Goal: Book appointment/travel/reservation

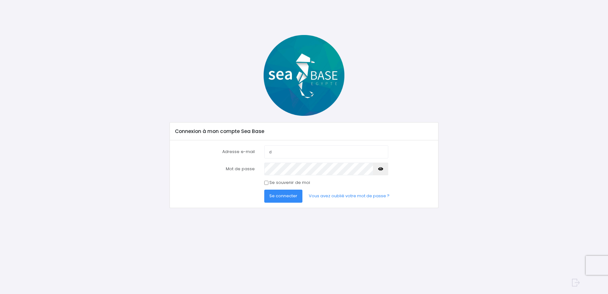
type input "[EMAIL_ADDRESS][DOMAIN_NAME]"
click at [286, 195] on span "Se connecter" at bounding box center [284, 196] width 28 height 6
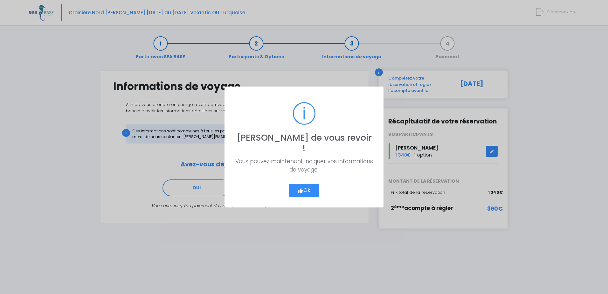
click at [306, 185] on button "Ok" at bounding box center [304, 190] width 30 height 13
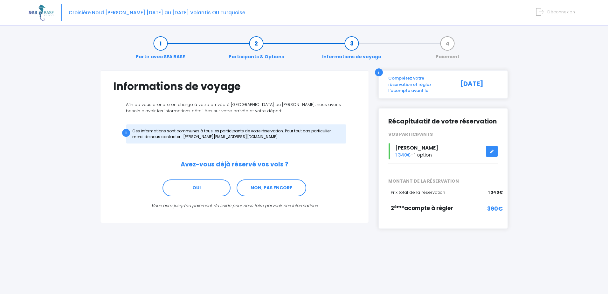
click at [494, 204] on span "390€" at bounding box center [496, 208] width 16 height 9
click at [468, 85] on div "05/10/2025" at bounding box center [478, 84] width 50 height 19
click at [204, 189] on link "OUI" at bounding box center [197, 187] width 68 height 17
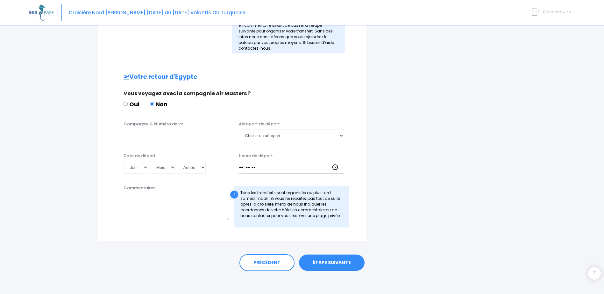
scroll to position [330, 0]
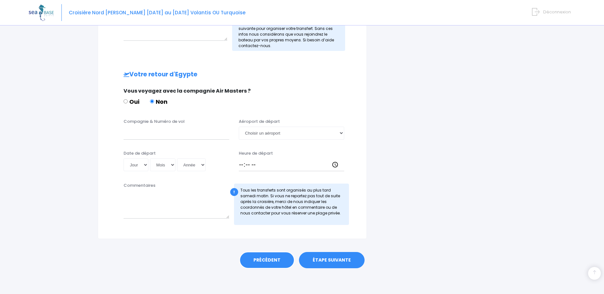
click at [275, 261] on link "PRÉCÉDENT" at bounding box center [266, 260] width 55 height 17
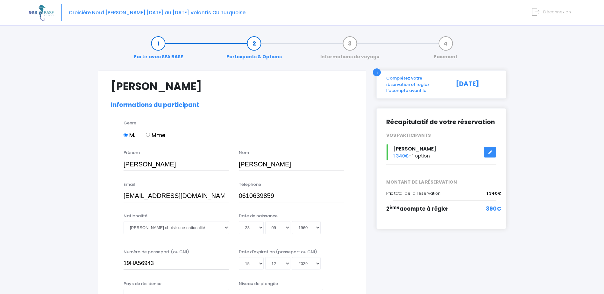
select select "N3"
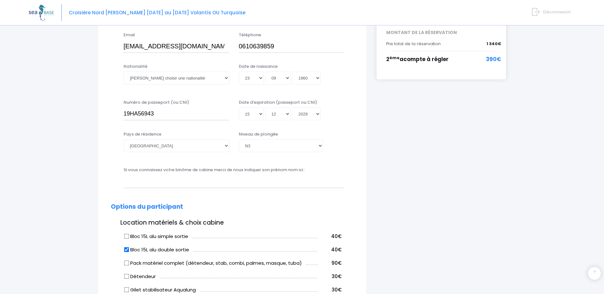
scroll to position [159, 0]
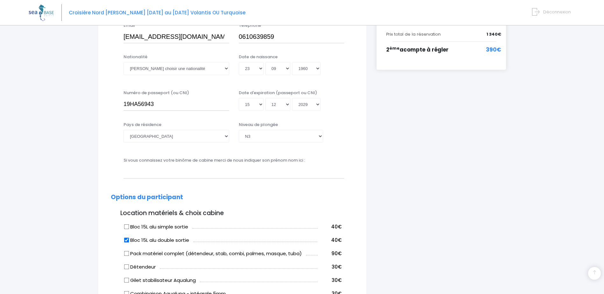
click at [127, 227] on input "Bloc 15L alu simple sortie" at bounding box center [126, 226] width 5 height 5
checkbox input "true"
click at [127, 239] on input "Bloc 15L alu double sortie" at bounding box center [126, 239] width 5 height 5
checkbox input "false"
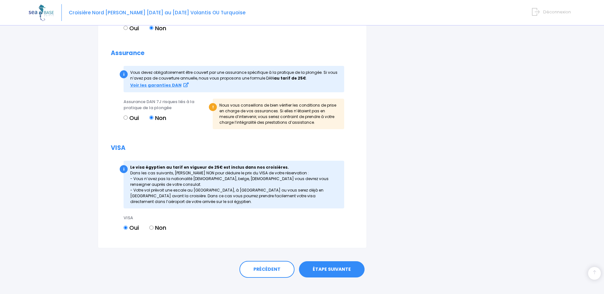
scroll to position [632, 0]
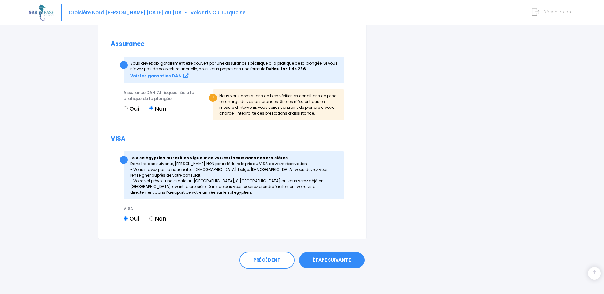
click at [333, 259] on link "ÉTAPE SUIVANTE" at bounding box center [332, 260] width 66 height 17
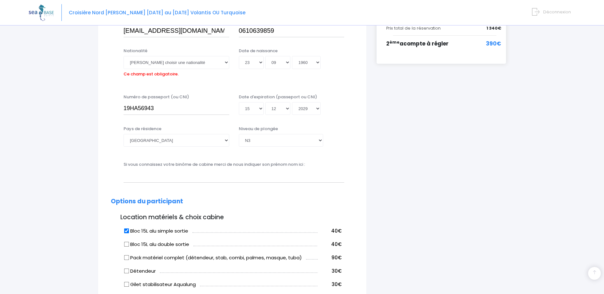
scroll to position [158, 0]
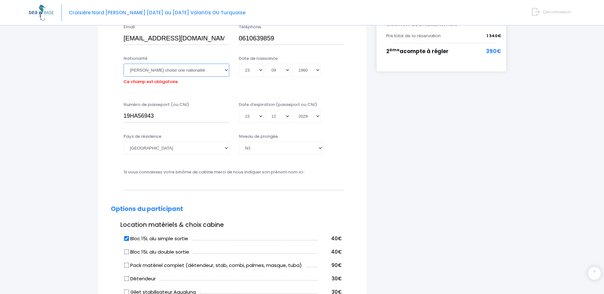
click at [227, 69] on select "Veuillez choisir une nationalité [DEMOGRAPHIC_DATA] Algerienne Allemande [GEOGR…" at bounding box center [176, 70] width 106 height 13
select select "Française"
click at [123, 64] on select "Veuillez choisir une nationalité Afghane Albanaise Algerienne Allemande America…" at bounding box center [176, 70] width 106 height 13
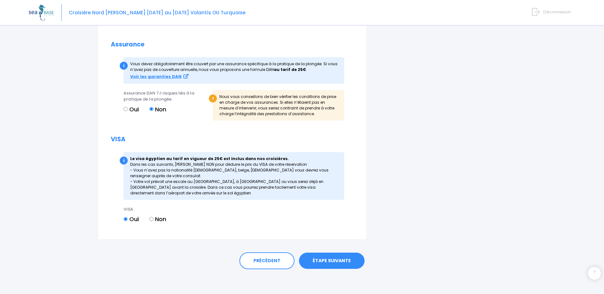
scroll to position [632, 0]
click at [341, 258] on link "ÉTAPE SUIVANTE" at bounding box center [332, 260] width 66 height 17
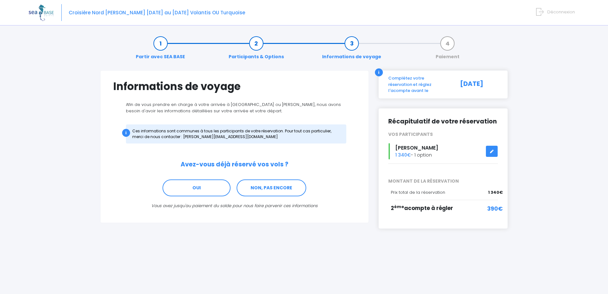
click at [493, 151] on icon at bounding box center [492, 151] width 4 height 0
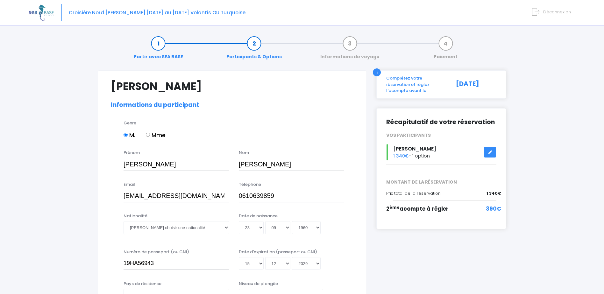
select select "N3"
click at [227, 226] on select "Veuillez choisir une nationalité Afghane Albanaise Algerienne Allemande America…" at bounding box center [176, 227] width 106 height 13
select select "Française"
click at [123, 221] on select "Veuillez choisir une nationalité Afghane Albanaise Algerienne Allemande America…" at bounding box center [176, 227] width 106 height 13
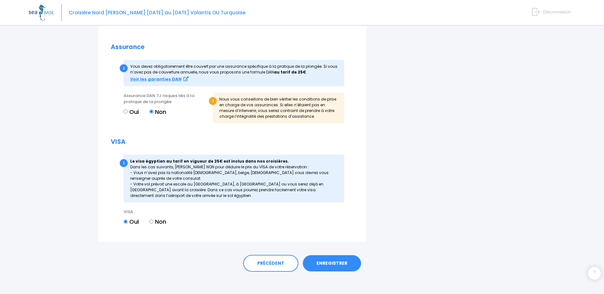
scroll to position [632, 0]
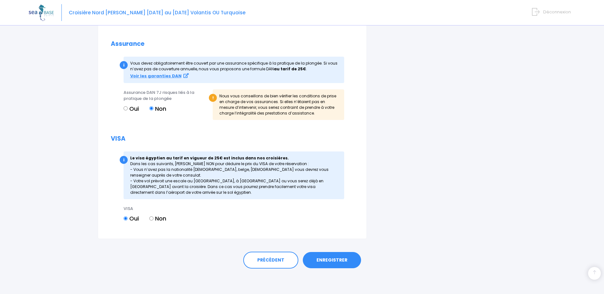
click at [331, 261] on link "ENREGISTRER" at bounding box center [332, 260] width 58 height 17
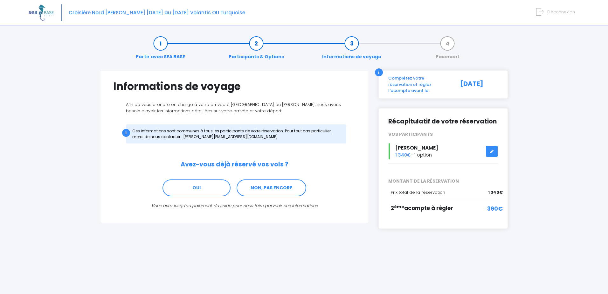
click at [504, 202] on div "Récapitulatif de votre réservation VOS PARTICIPANTS [PERSON_NAME] 1 340€ - 1 op…" at bounding box center [444, 168] width 130 height 121
click at [501, 84] on div "05/10/2025" at bounding box center [478, 84] width 50 height 19
click at [498, 83] on div "05/10/2025" at bounding box center [478, 84] width 50 height 19
click at [426, 204] on span "2 ème acompte à régler" at bounding box center [422, 208] width 62 height 8
click at [491, 204] on span "390€" at bounding box center [496, 208] width 16 height 9
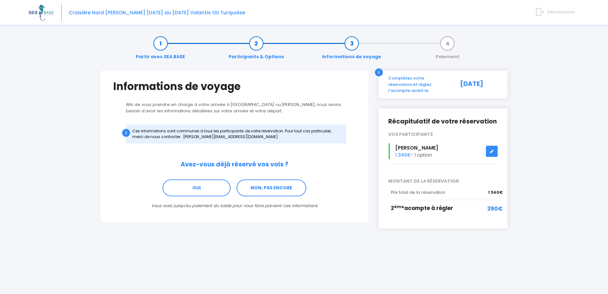
click at [492, 204] on span "390€" at bounding box center [496, 208] width 16 height 9
click at [459, 82] on div "05/10/2025" at bounding box center [478, 84] width 50 height 19
click at [381, 72] on div "i" at bounding box center [379, 72] width 8 height 8
click at [502, 204] on span "390€" at bounding box center [496, 208] width 16 height 9
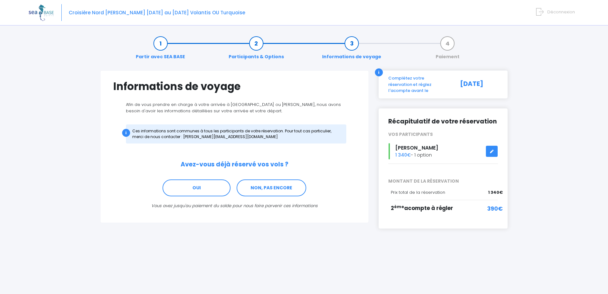
drag, startPoint x: 502, startPoint y: 203, endPoint x: 490, endPoint y: 206, distance: 12.4
click at [490, 206] on span "390€" at bounding box center [496, 208] width 16 height 9
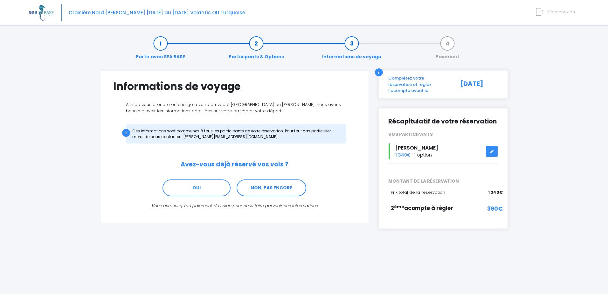
click at [491, 206] on span "390€" at bounding box center [496, 208] width 16 height 9
click at [438, 204] on span "2 ème acompte à régler" at bounding box center [422, 208] width 62 height 8
drag, startPoint x: 438, startPoint y: 204, endPoint x: 472, endPoint y: 207, distance: 34.8
click at [472, 207] on div "390€" at bounding box center [485, 211] width 38 height 15
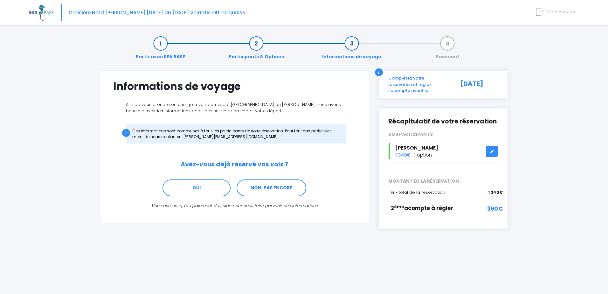
click at [443, 189] on span "Prix total de la réservation" at bounding box center [418, 192] width 54 height 6
click at [500, 189] on span "1 340€" at bounding box center [495, 192] width 15 height 6
click at [498, 204] on span "390€" at bounding box center [496, 208] width 16 height 9
drag, startPoint x: 498, startPoint y: 203, endPoint x: 467, endPoint y: 205, distance: 31.2
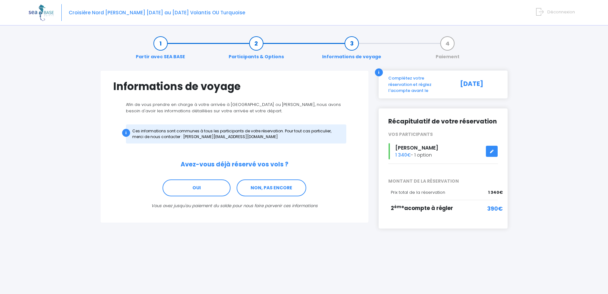
click at [467, 205] on div "390€" at bounding box center [485, 211] width 38 height 15
click at [446, 46] on link "Paiement" at bounding box center [448, 50] width 30 height 20
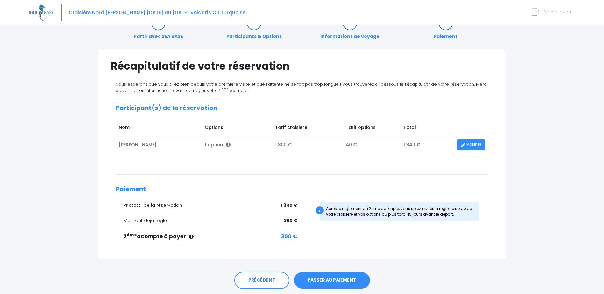
scroll to position [32, 0]
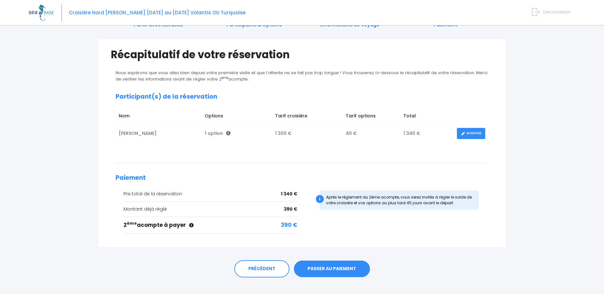
click at [331, 268] on link "PASSER AU PAIEMENT" at bounding box center [332, 269] width 76 height 17
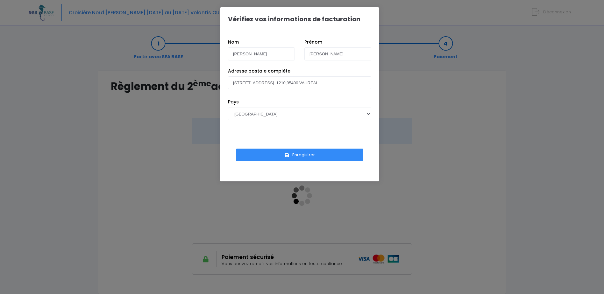
click at [301, 153] on button "Enregistrer" at bounding box center [299, 155] width 127 height 13
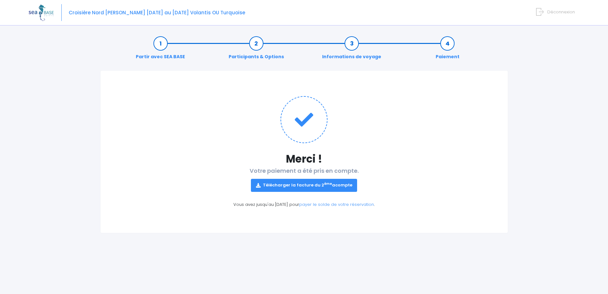
click at [310, 185] on link "Télécharger la facture du 2 ème acompte" at bounding box center [304, 185] width 107 height 13
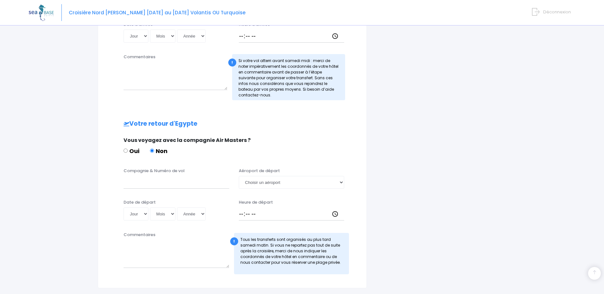
scroll to position [283, 0]
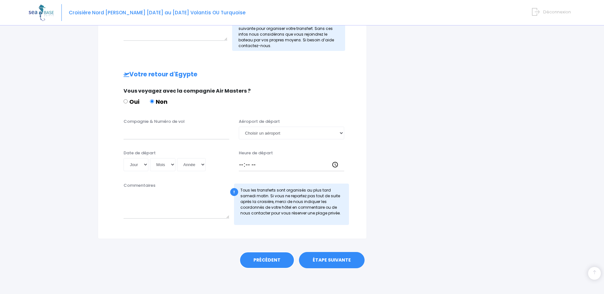
click at [275, 260] on link "PRÉCÉDENT" at bounding box center [266, 260] width 55 height 17
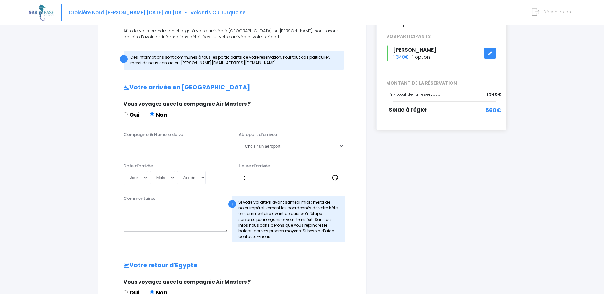
scroll to position [0, 0]
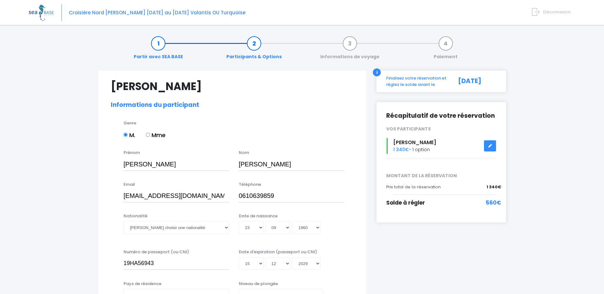
select select "N3"
